Goal: Transaction & Acquisition: Purchase product/service

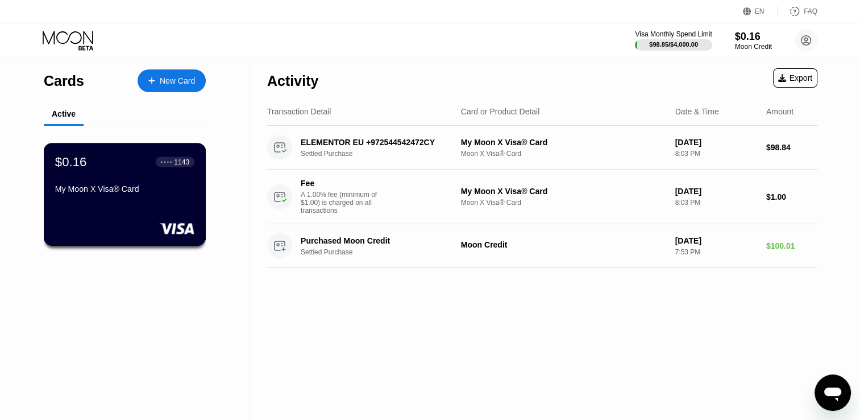
click at [148, 208] on div "$0.16 ● ● ● ● 1143 My Moon X Visa® Card" at bounding box center [125, 194] width 163 height 103
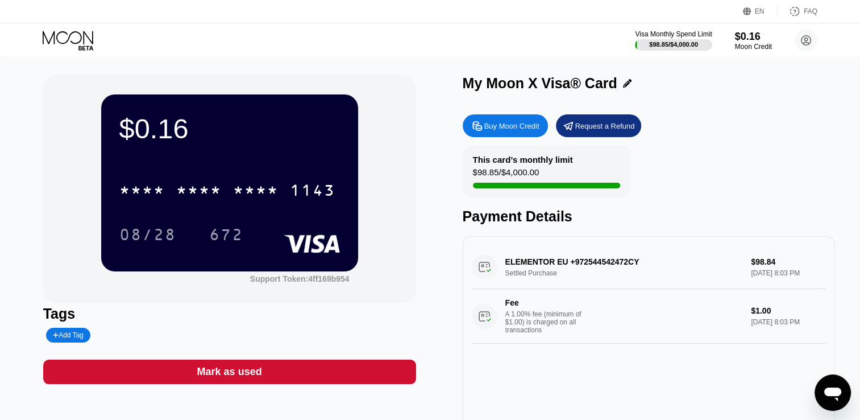
drag, startPoint x: 545, startPoint y: 172, endPoint x: 647, endPoint y: 97, distance: 126.1
click at [647, 97] on div "My Moon X Visa® Card Buy Moon Credit Request a Refund This card’s monthly limit…" at bounding box center [649, 255] width 373 height 360
click at [524, 124] on div "Buy Moon Credit" at bounding box center [511, 126] width 55 height 10
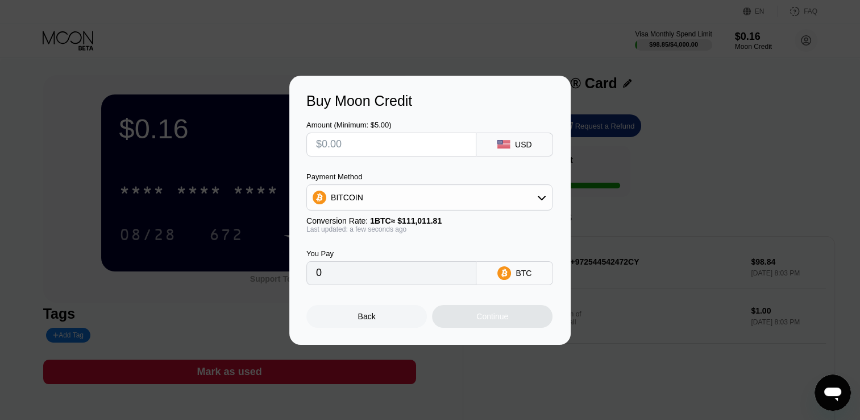
click at [437, 135] on input "text" at bounding box center [391, 144] width 151 height 23
click at [405, 284] on input "0" at bounding box center [391, 273] width 151 height 23
click at [403, 279] on input "0" at bounding box center [391, 273] width 151 height 23
drag, startPoint x: 403, startPoint y: 279, endPoint x: 388, endPoint y: 277, distance: 14.8
click at [388, 277] on input "0" at bounding box center [391, 273] width 151 height 23
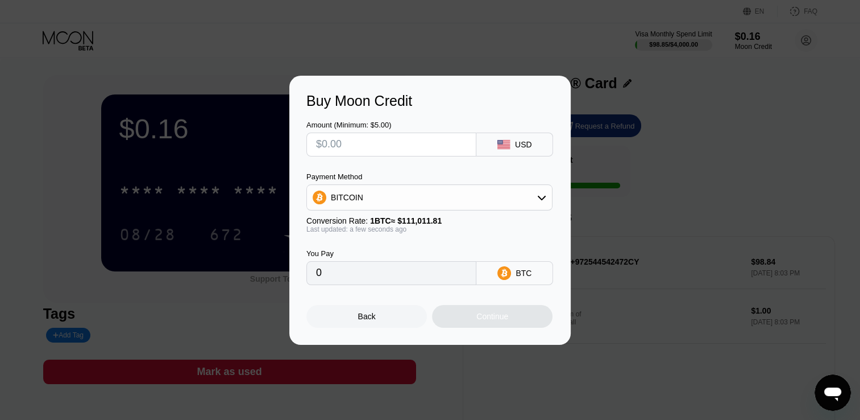
click at [387, 275] on input "0" at bounding box center [391, 273] width 151 height 23
drag, startPoint x: 387, startPoint y: 275, endPoint x: 380, endPoint y: 138, distance: 137.2
click at [380, 138] on input "text" at bounding box center [391, 144] width 151 height 23
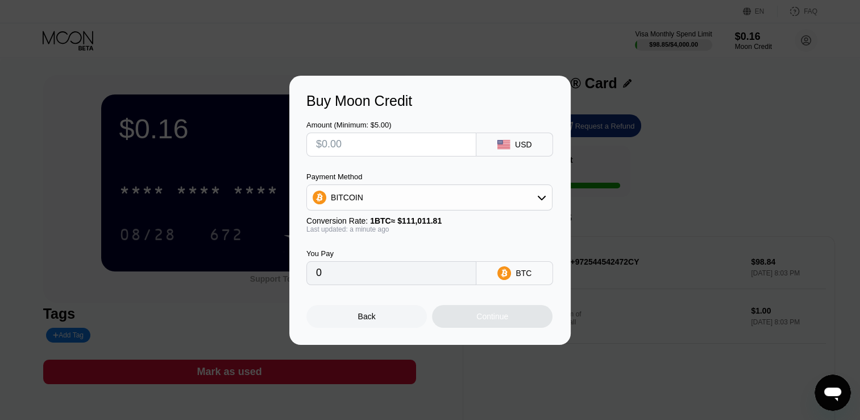
type input "$2"
type input "0.00001802"
type input "$29"
type input "0.00026124"
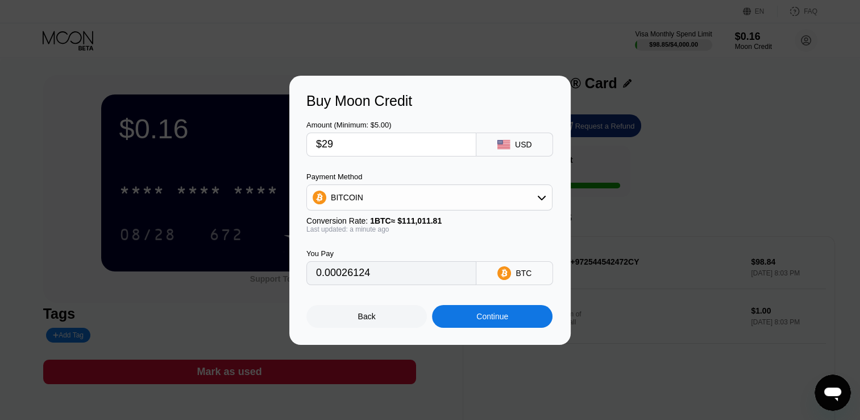
type input "$290"
type input "0.00261234"
type input "$29"
type input "0.00026124"
type input "$2"
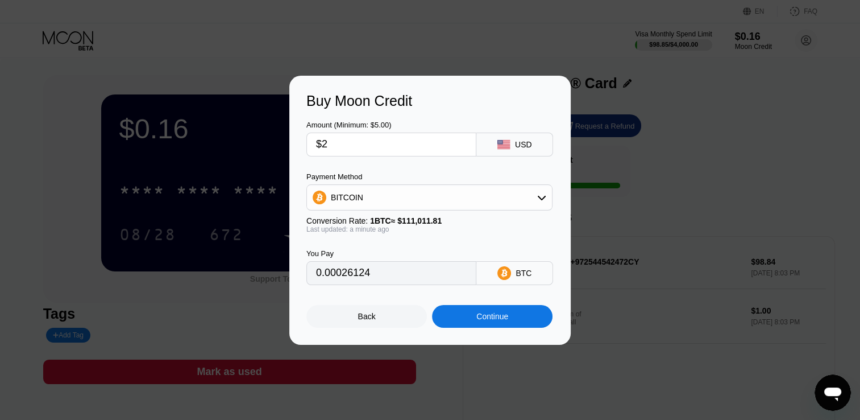
type input "0.00001802"
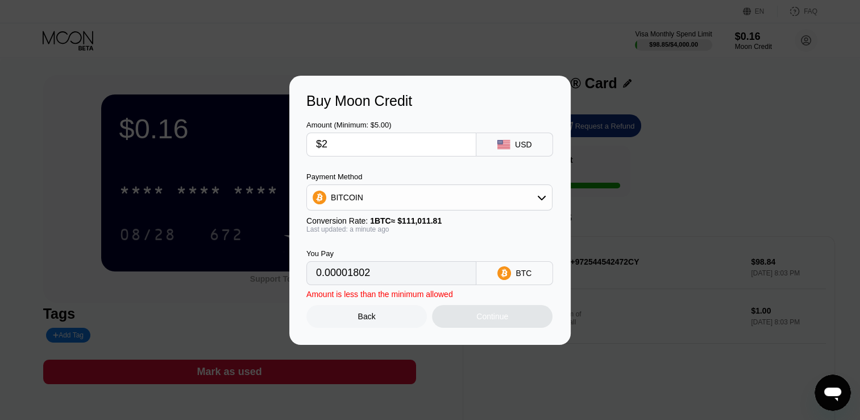
type input "$28"
type input "0.00025223"
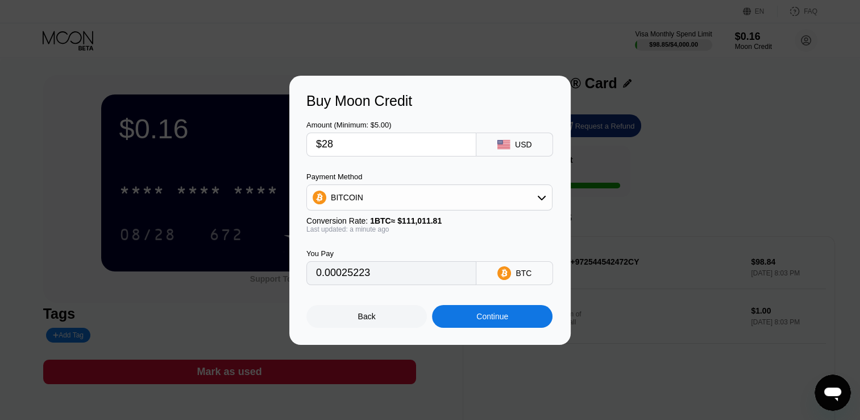
type input "$285"
type input "0.00256730"
type input "$285"
click at [489, 315] on div "Continue" at bounding box center [492, 316] width 32 height 9
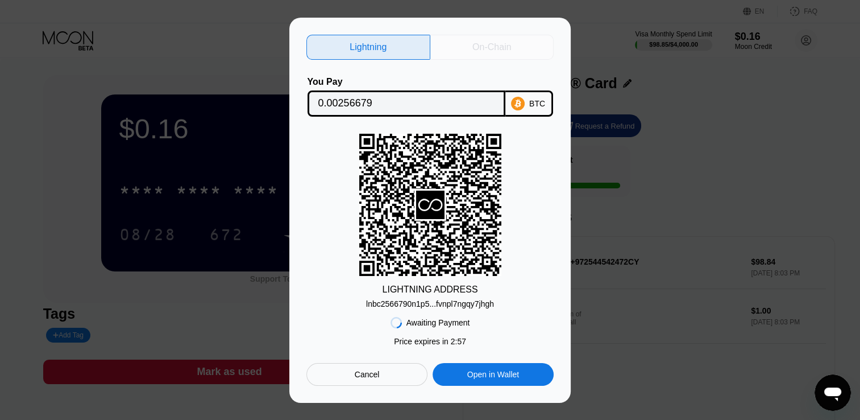
click at [504, 45] on div "On-Chain" at bounding box center [492, 47] width 39 height 11
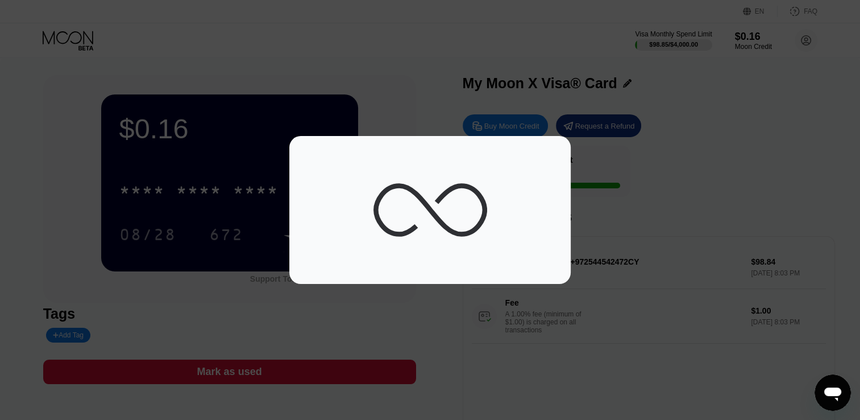
click at [504, 45] on div at bounding box center [434, 210] width 869 height 420
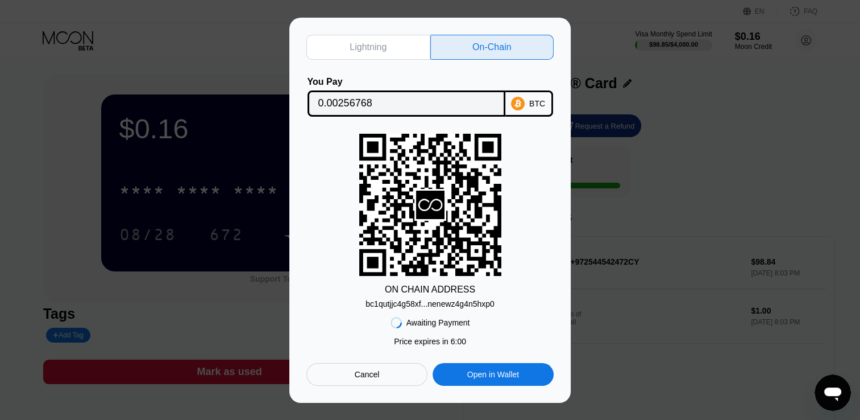
click at [504, 45] on div "Lightning On-Chain You Pay 0.00256768 BTC ON CHAIN ADDRESS bc1qutjjc4g58xf...ne…" at bounding box center [430, 210] width 860 height 420
click at [504, 45] on div "On-Chain" at bounding box center [492, 47] width 39 height 11
click at [785, 156] on div "Lightning On-Chain You Pay 0.00256768 BTC ON CHAIN ADDRESS bc1qutjjc4g58xf...ne…" at bounding box center [430, 210] width 860 height 385
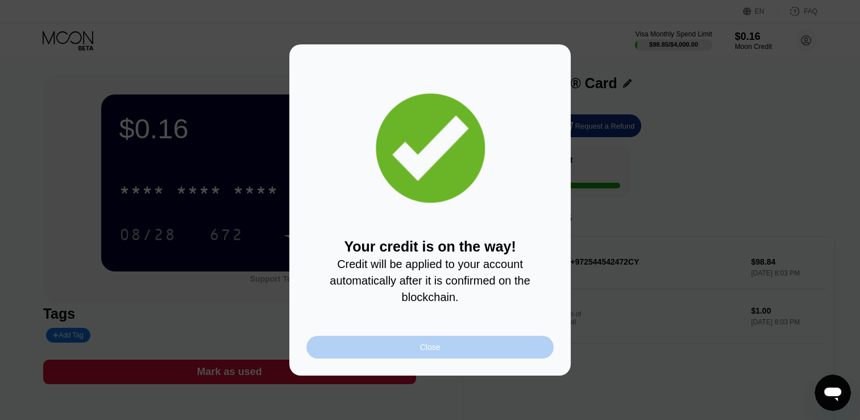
click at [477, 350] on div "Close" at bounding box center [429, 346] width 247 height 23
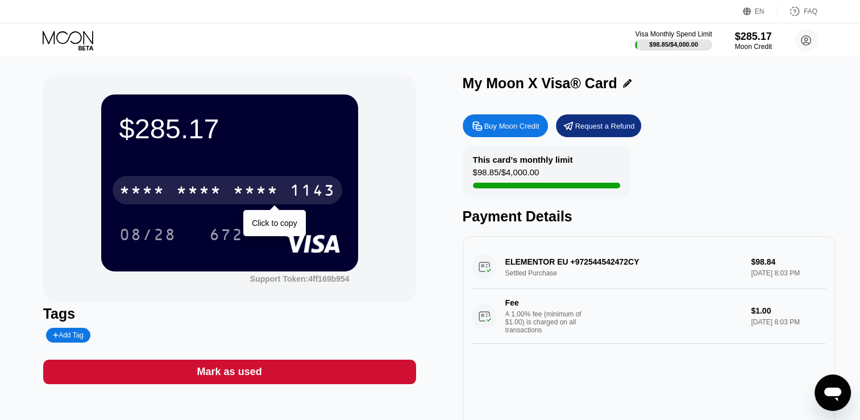
click at [302, 196] on div "1143" at bounding box center [312, 192] width 45 height 18
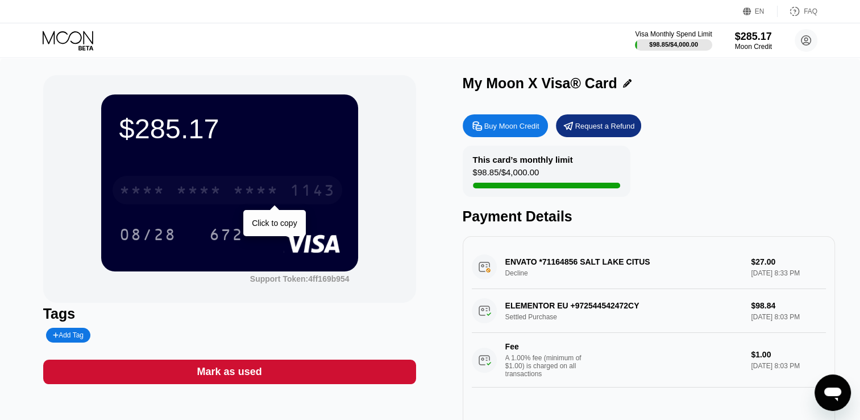
click at [311, 198] on div "1143" at bounding box center [312, 192] width 45 height 18
